Goal: Information Seeking & Learning: Learn about a topic

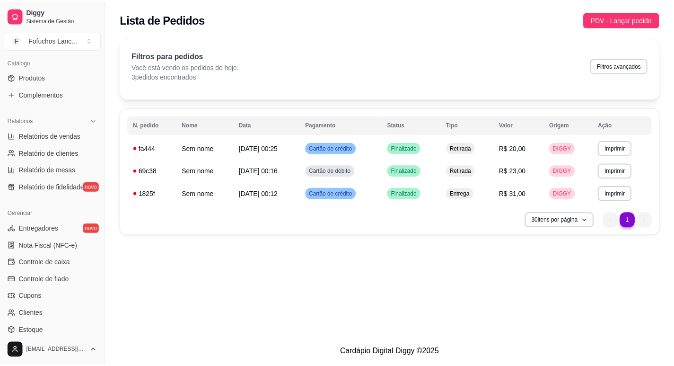
scroll to position [284, 0]
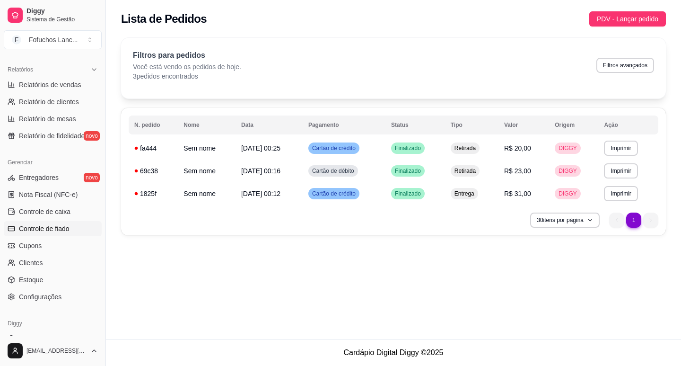
click at [51, 231] on span "Controle de fiado" at bounding box center [44, 228] width 51 height 9
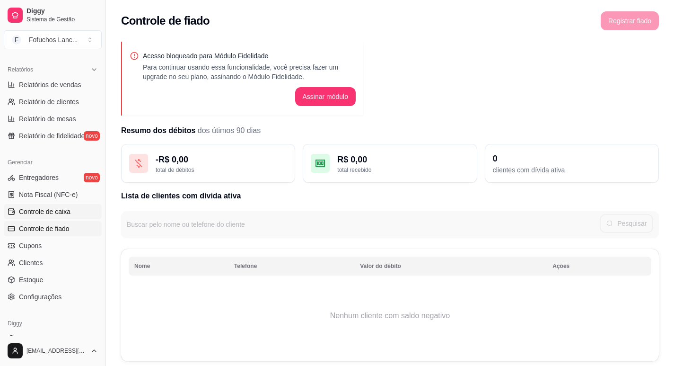
click at [53, 213] on span "Controle de caixa" at bounding box center [45, 211] width 52 height 9
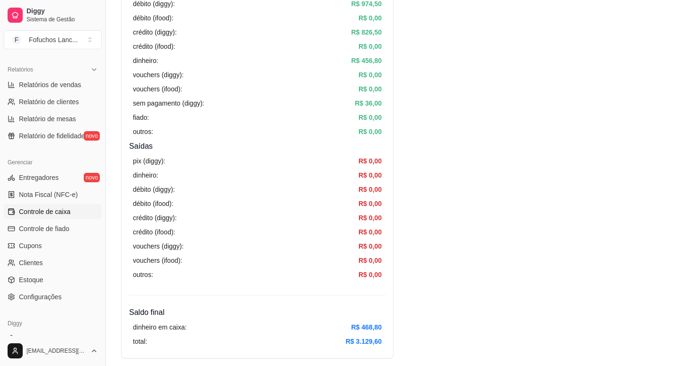
scroll to position [236, 0]
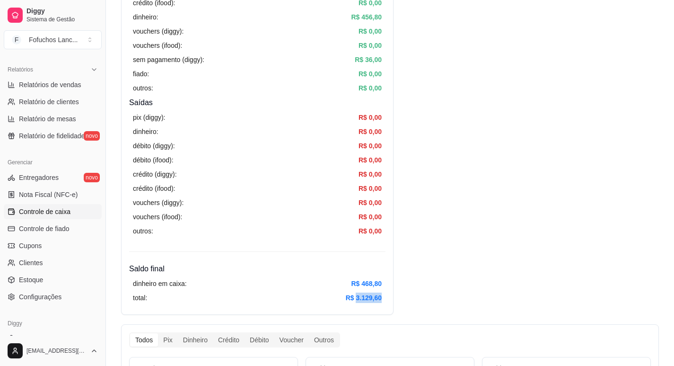
drag, startPoint x: 355, startPoint y: 294, endPoint x: 393, endPoint y: 295, distance: 38.3
click at [393, 295] on div "Resumo Adicionar entrada/saída Data de abertura: [DATE] 00:22 Saldo inícial Din…" at bounding box center [257, 65] width 272 height 500
click at [33, 177] on span "Entregadores" at bounding box center [39, 177] width 40 height 9
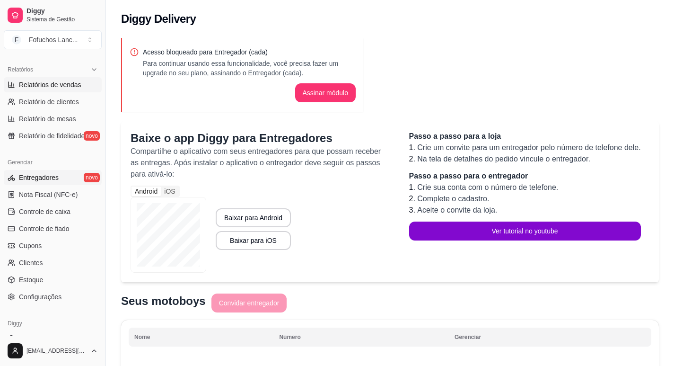
click at [31, 81] on span "Relatórios de vendas" at bounding box center [50, 84] width 62 height 9
select select "ALL"
select select "0"
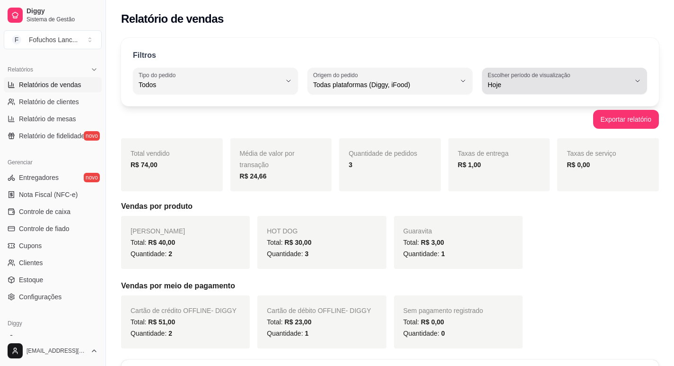
click at [507, 86] on span "Hoje" at bounding box center [559, 84] width 142 height 9
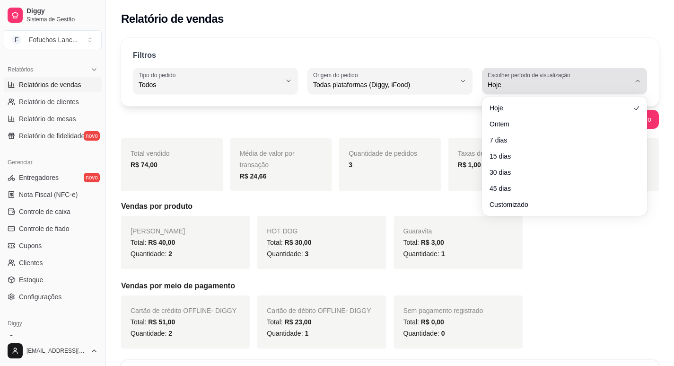
click at [507, 86] on span "Hoje" at bounding box center [559, 84] width 142 height 9
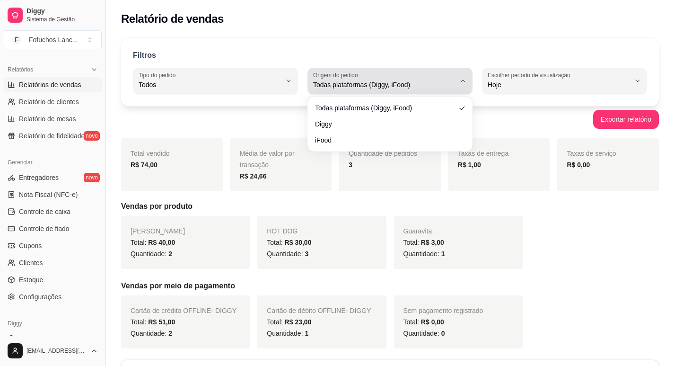
click at [379, 87] on span "Todas plataformas (Diggy, iFood)" at bounding box center [384, 84] width 142 height 9
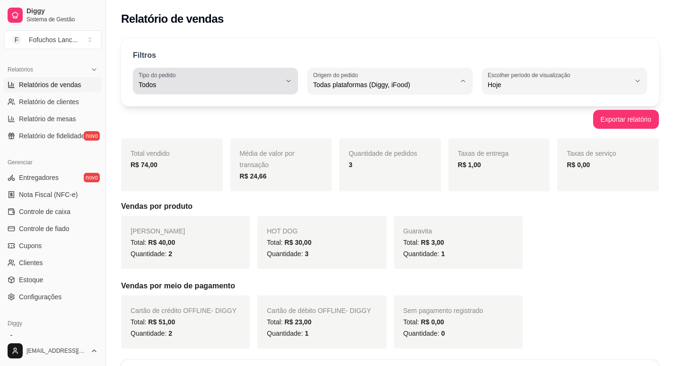
click at [202, 84] on span "Todos" at bounding box center [210, 84] width 142 height 9
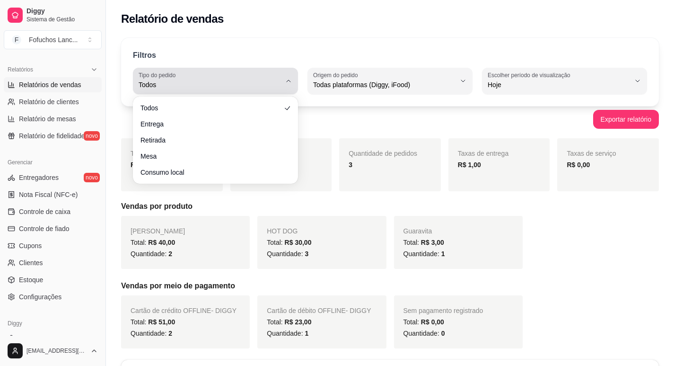
click at [202, 84] on span "Todos" at bounding box center [210, 84] width 142 height 9
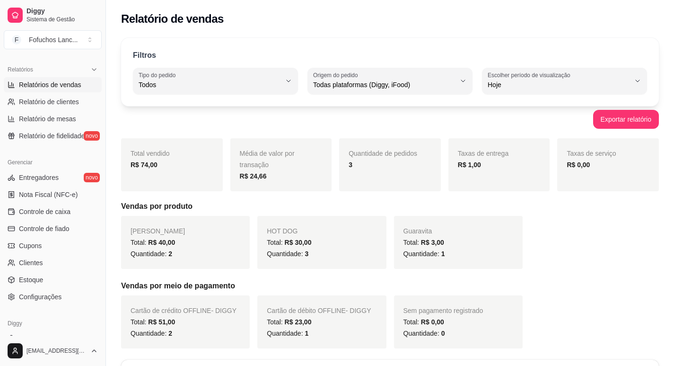
click at [627, 253] on div "[PERSON_NAME] Total: R$ 40,00 Quantidade: 2 HOT DOG Total: R$ 30,00 Quantidade:…" at bounding box center [390, 242] width 538 height 53
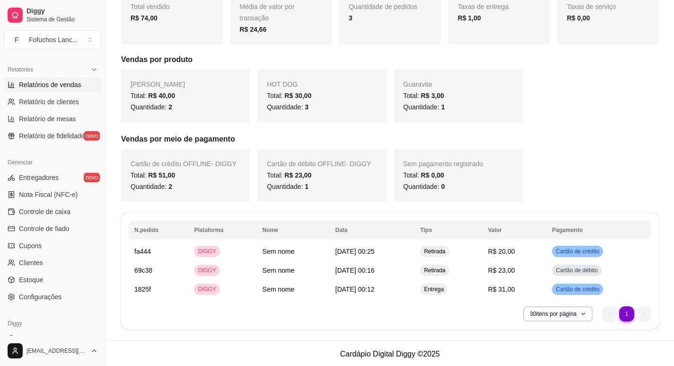
scroll to position [148, 0]
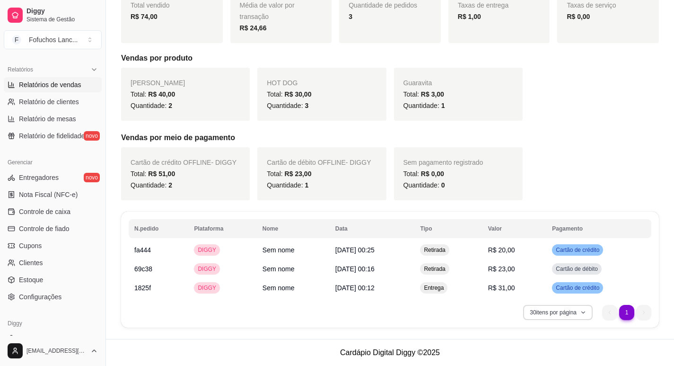
click at [562, 311] on button "30 itens por página" at bounding box center [558, 312] width 70 height 15
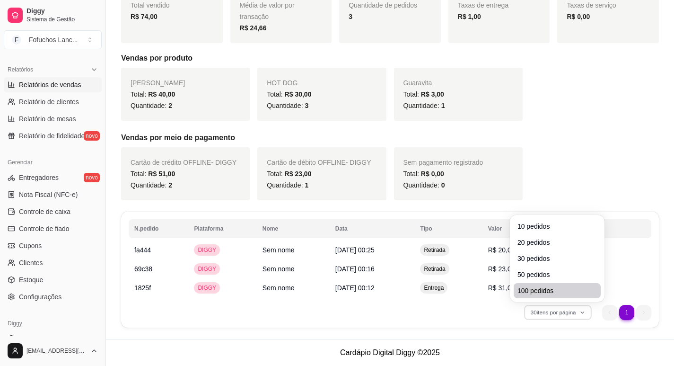
click at [535, 285] on li "100 pedidos" at bounding box center [557, 290] width 87 height 15
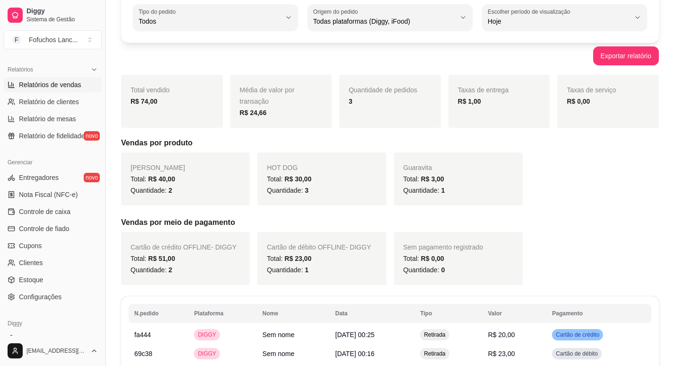
scroll to position [47, 0]
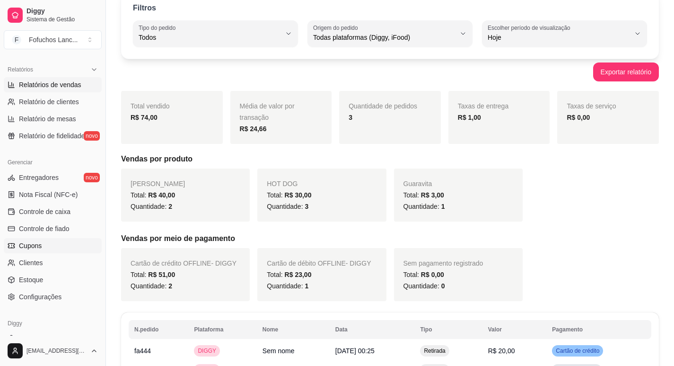
click at [48, 244] on link "Cupons" at bounding box center [53, 245] width 98 height 15
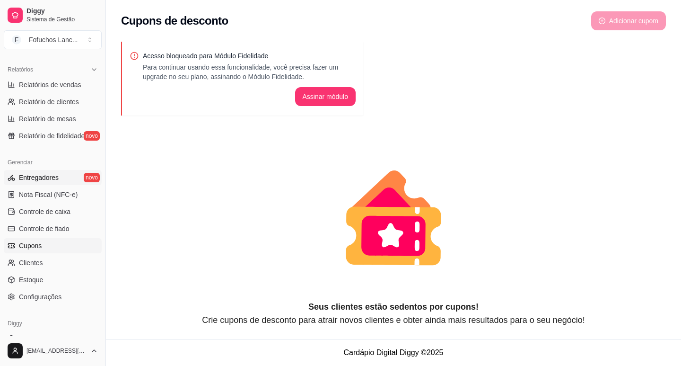
click at [48, 174] on span "Entregadores" at bounding box center [39, 177] width 40 height 9
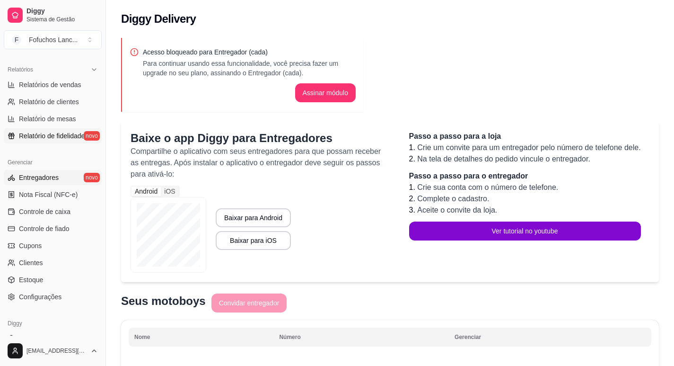
click at [66, 135] on span "Relatório de fidelidade" at bounding box center [52, 135] width 66 height 9
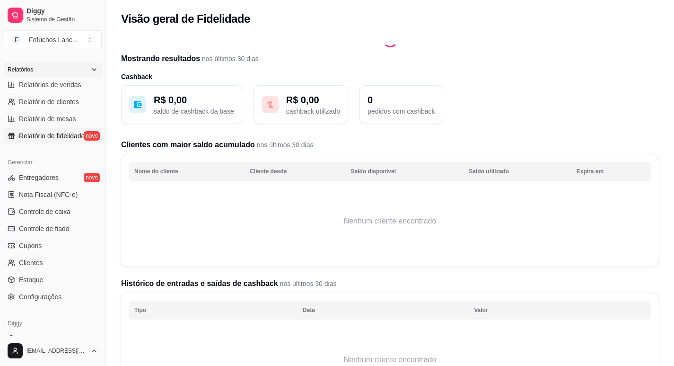
click at [45, 75] on div "Relatórios" at bounding box center [53, 69] width 98 height 15
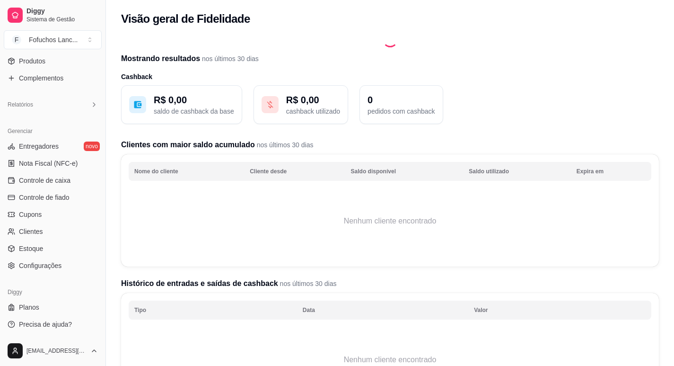
scroll to position [60, 0]
